Goal: Task Accomplishment & Management: Manage account settings

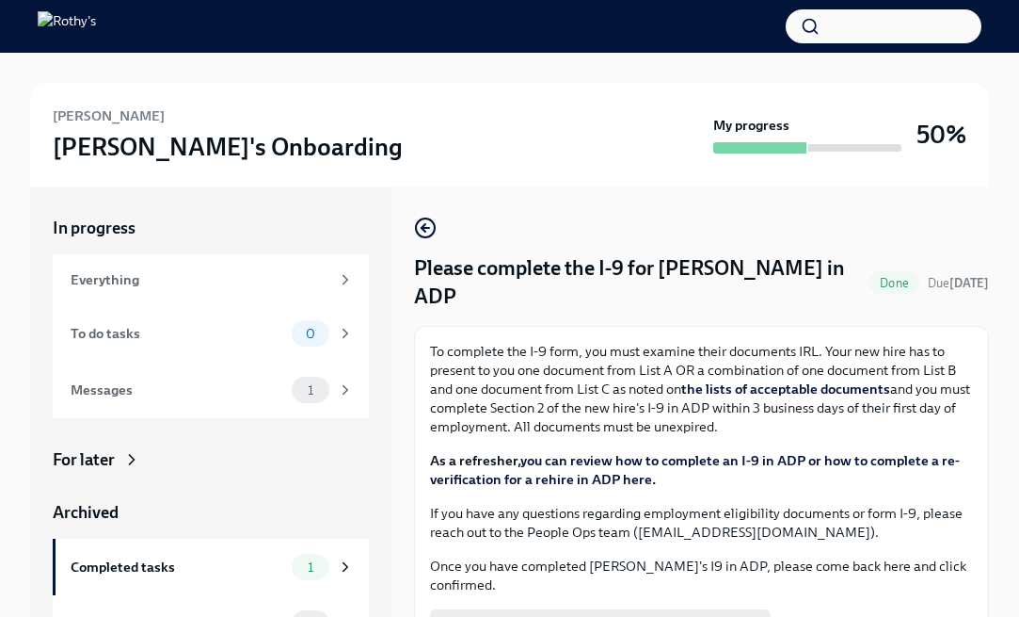
scroll to position [53, 0]
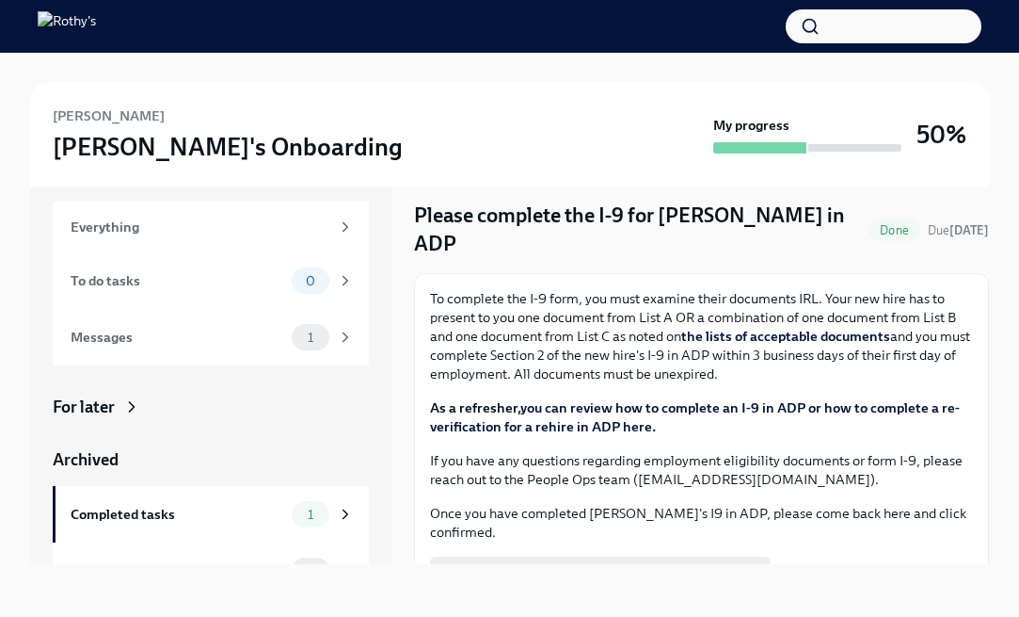
click at [610, 556] on div "Confirm [PERSON_NAME] I-9 has been completed Completed" at bounding box center [647, 575] width 434 height 38
click at [223, 297] on div "To do tasks 0" at bounding box center [211, 280] width 316 height 56
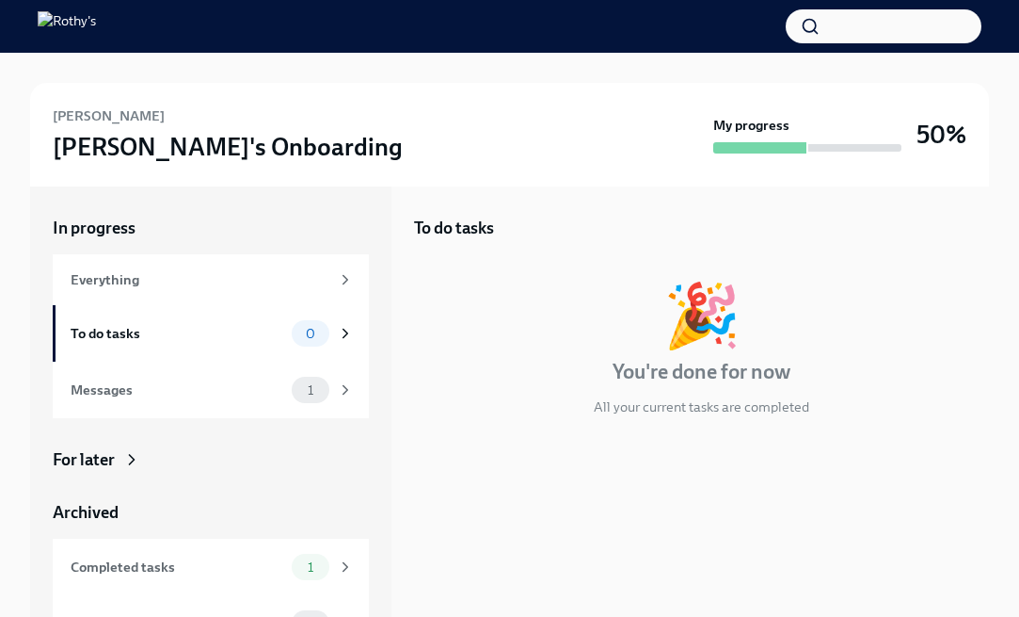
scroll to position [35, 0]
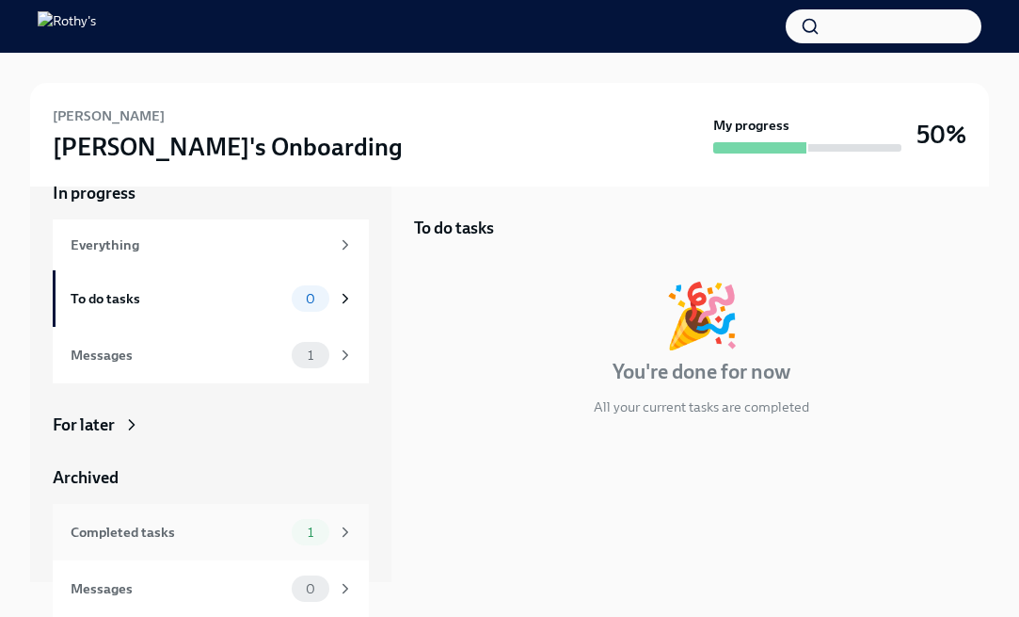
click at [233, 537] on div "Completed tasks" at bounding box center [178, 532] width 214 height 21
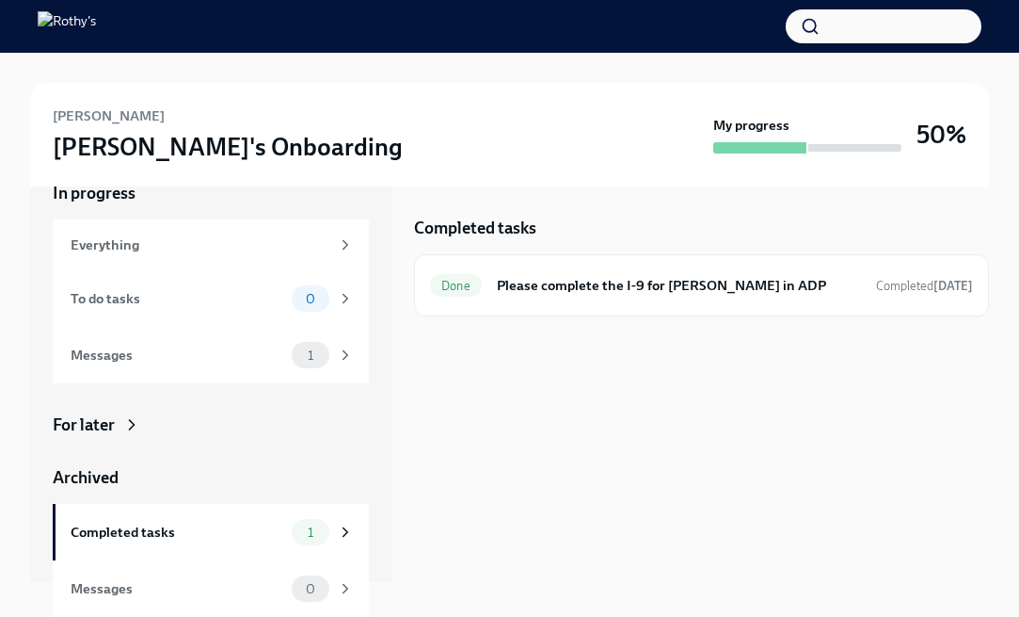
click at [96, 16] on img at bounding box center [67, 26] width 58 height 30
click at [252, 361] on div "Messages" at bounding box center [178, 355] width 214 height 21
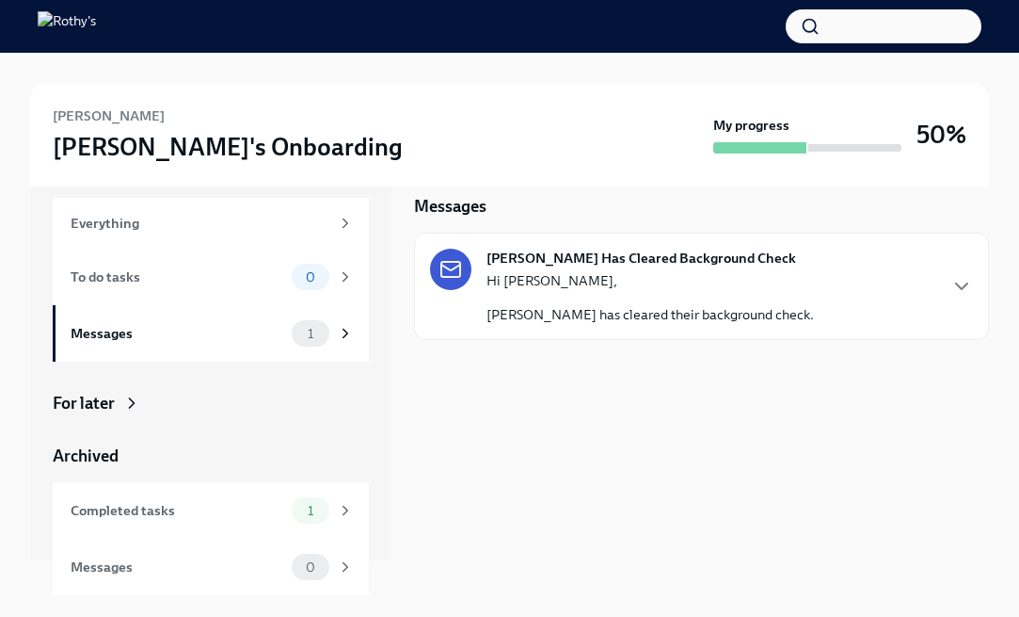
scroll to position [23, 0]
click at [265, 520] on div "Completed tasks 1" at bounding box center [212, 509] width 283 height 26
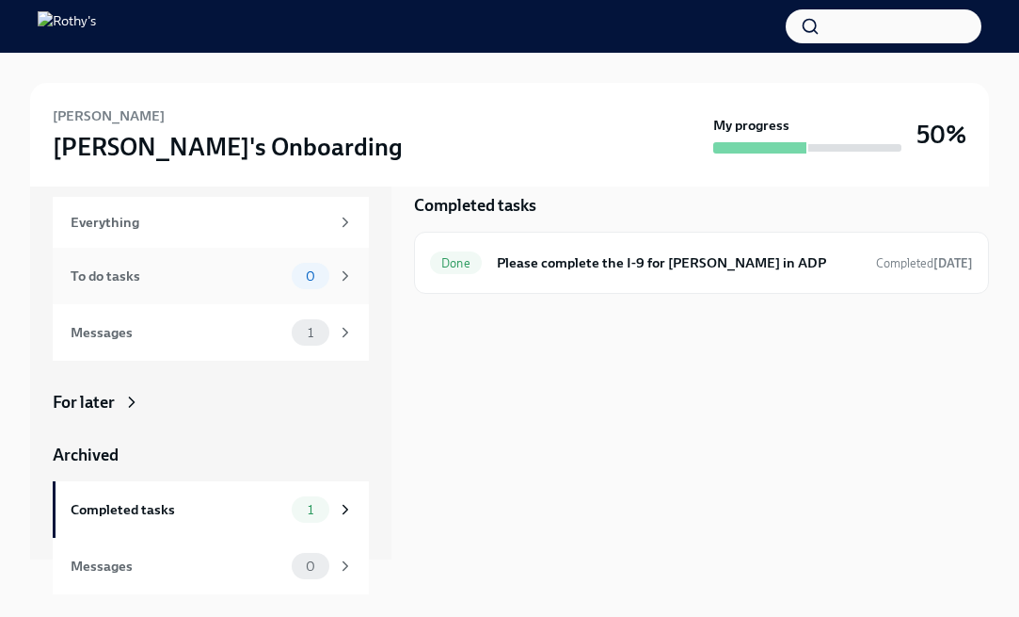
click at [180, 280] on div "To do tasks" at bounding box center [178, 275] width 214 height 21
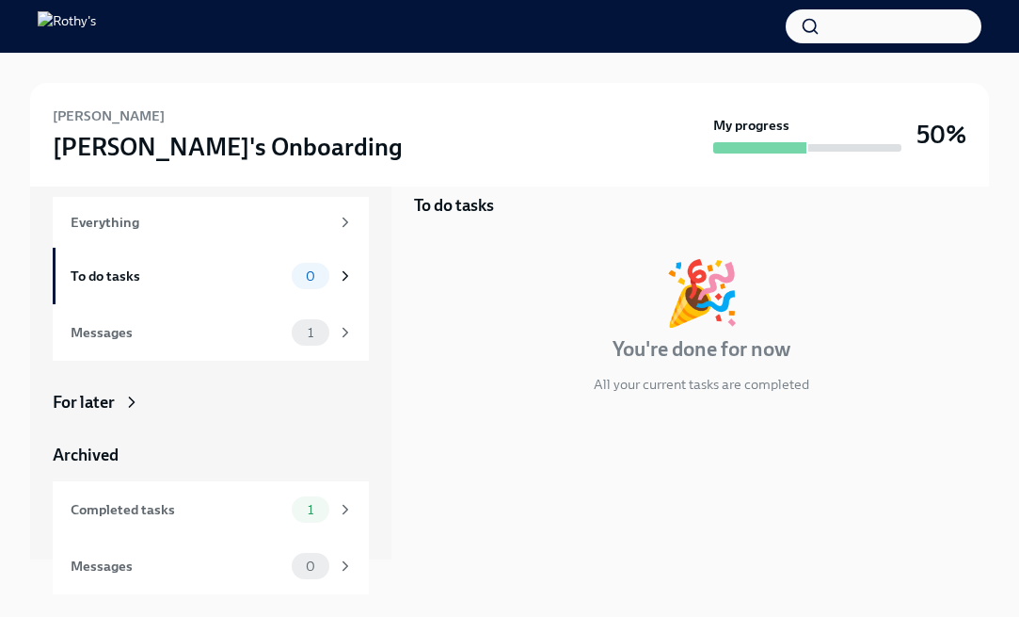
click at [72, 20] on img at bounding box center [67, 26] width 58 height 30
